Goal: Information Seeking & Learning: Learn about a topic

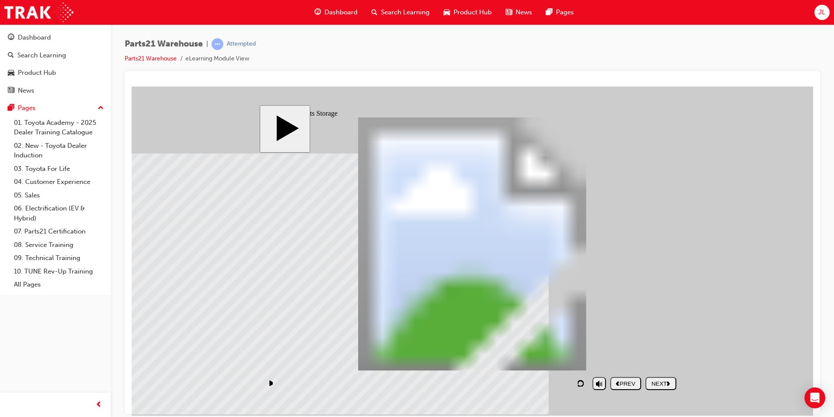
click at [660, 380] on div "NEXT" at bounding box center [661, 383] width 24 height 7
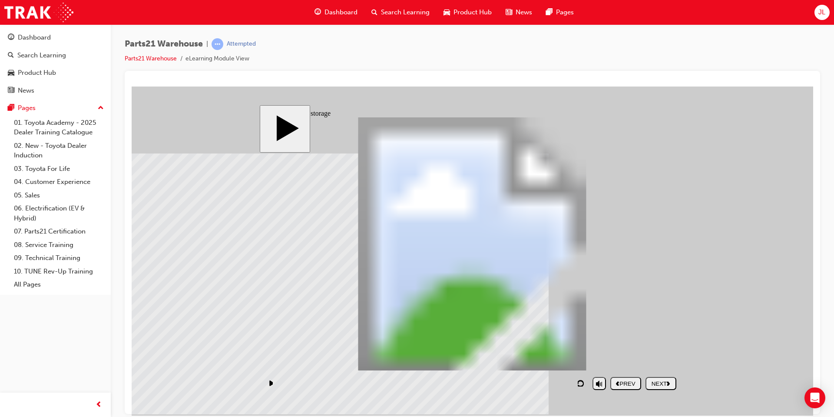
click at [662, 380] on div "NEXT" at bounding box center [661, 383] width 24 height 7
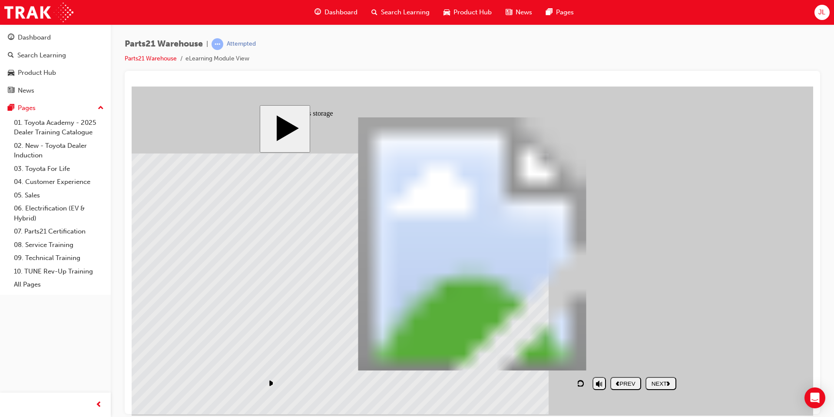
click at [671, 385] on div "NEXT" at bounding box center [661, 383] width 24 height 7
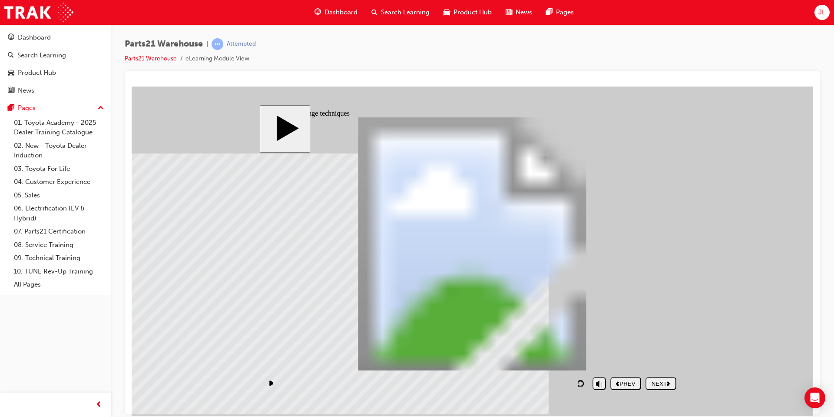
click at [673, 387] on button "NEXT" at bounding box center [661, 382] width 31 height 13
